Goal: Transaction & Acquisition: Subscribe to service/newsletter

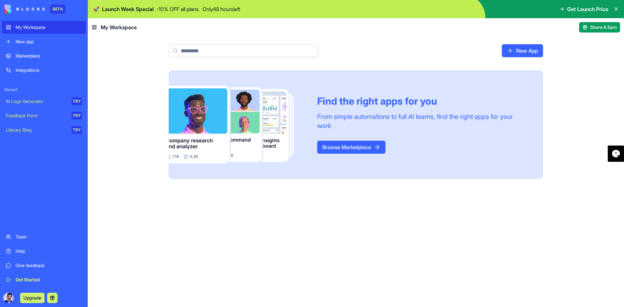
click at [33, 299] on button "Upgrade" at bounding box center [32, 298] width 24 height 10
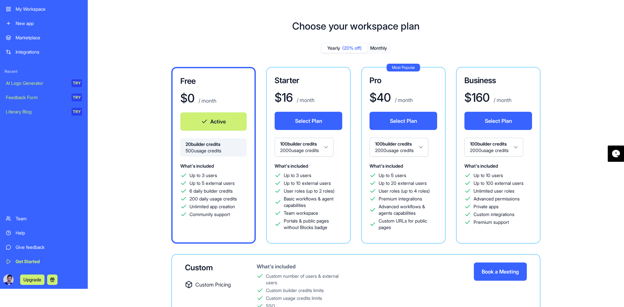
click at [381, 48] on button "Monthly" at bounding box center [378, 48] width 23 height 9
click at [334, 49] on button "Yearly (20% off)" at bounding box center [345, 48] width 46 height 9
click at [382, 47] on button "Monthly" at bounding box center [378, 48] width 23 height 9
click at [343, 49] on span "(20% off)" at bounding box center [352, 48] width 20 height 7
click at [384, 49] on button "Monthly" at bounding box center [378, 48] width 23 height 9
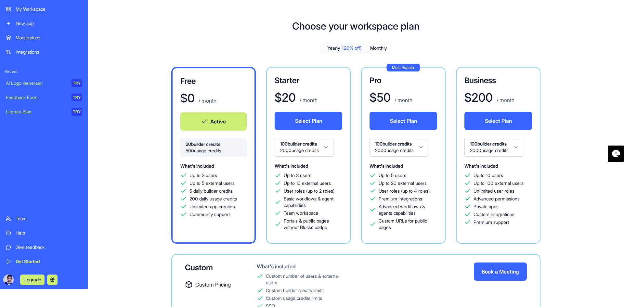
click at [333, 49] on button "Yearly (20% off)" at bounding box center [345, 48] width 46 height 9
click at [375, 47] on button "Monthly" at bounding box center [378, 48] width 23 height 9
click at [348, 48] on span "(20% off)" at bounding box center [352, 48] width 20 height 7
click at [374, 49] on button "Monthly" at bounding box center [378, 48] width 23 height 9
click at [347, 49] on span "(20% off)" at bounding box center [352, 48] width 20 height 7
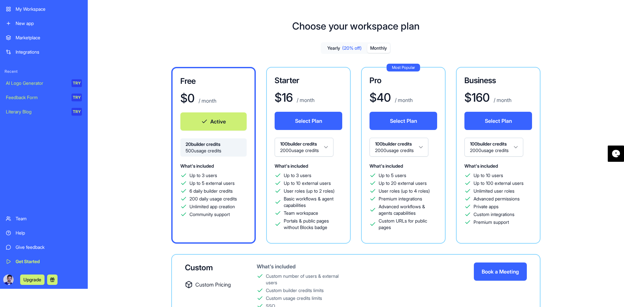
click at [369, 49] on button "Monthly" at bounding box center [378, 48] width 23 height 9
click at [352, 49] on span "(20% off)" at bounding box center [352, 48] width 20 height 7
click at [374, 49] on button "Monthly" at bounding box center [378, 48] width 23 height 9
click at [343, 51] on button "Yearly (20% off)" at bounding box center [345, 48] width 46 height 9
click at [380, 46] on button "Monthly" at bounding box center [378, 48] width 23 height 9
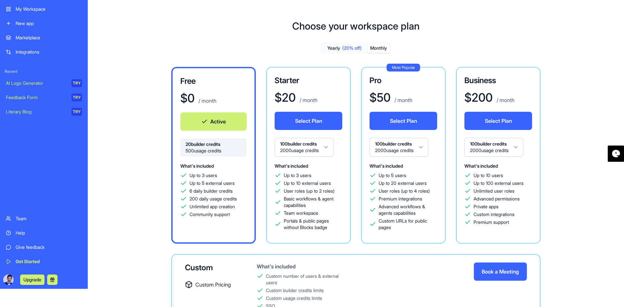
click at [22, 10] on div "My Workspace" at bounding box center [49, 9] width 66 height 7
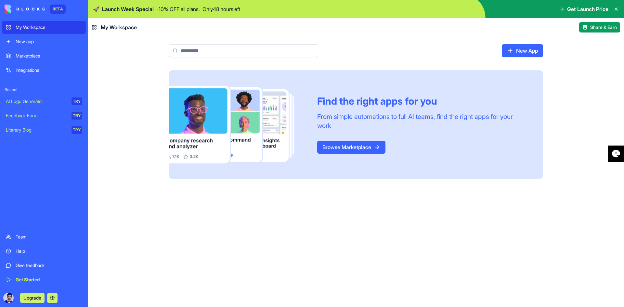
click at [583, 11] on span "Get Launch Price" at bounding box center [587, 9] width 41 height 8
click at [461, 10] on img at bounding box center [356, 9] width 537 height 18
click at [536, 8] on img at bounding box center [356, 9] width 537 height 18
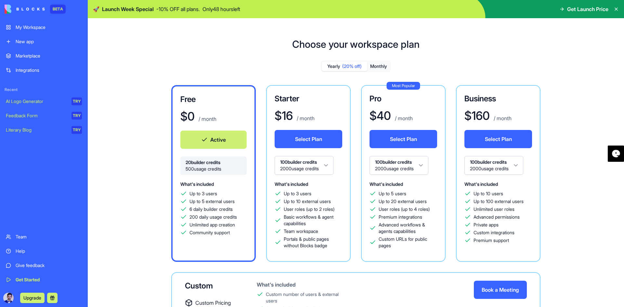
click at [33, 56] on div "Marketplace" at bounding box center [49, 56] width 66 height 7
